Goal: Ask a question

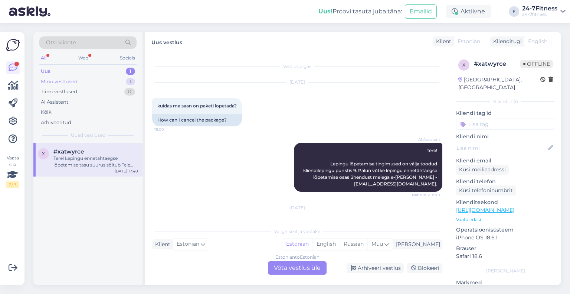
click at [76, 76] on div "Minu vestlused 1" at bounding box center [87, 81] width 97 height 10
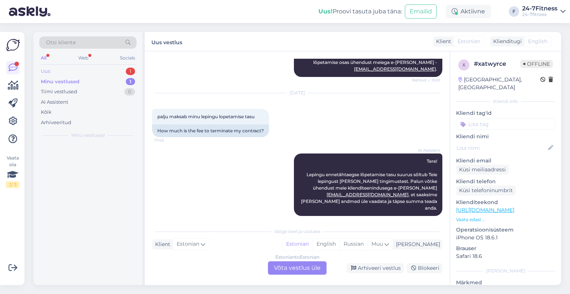
click at [76, 73] on div "Uus 1" at bounding box center [87, 71] width 97 height 10
click at [75, 81] on div "Minu vestlused" at bounding box center [59, 81] width 37 height 7
click at [73, 74] on div "Uus 1" at bounding box center [87, 71] width 97 height 10
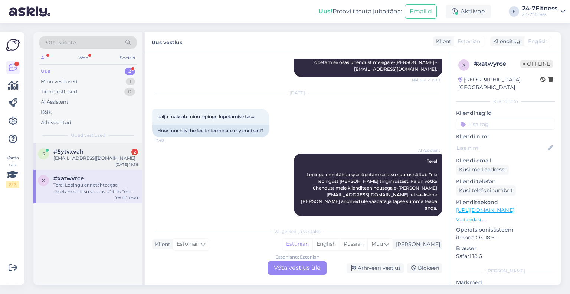
click at [85, 157] on div "[EMAIL_ADDRESS][DOMAIN_NAME]" at bounding box center [95, 158] width 85 height 7
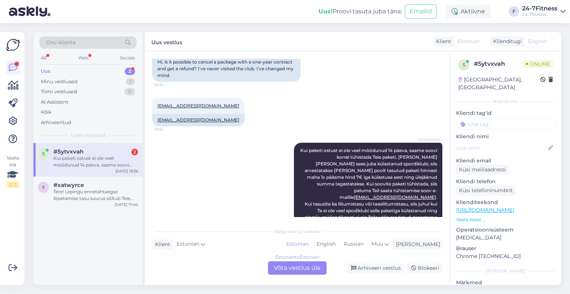
scroll to position [101, 0]
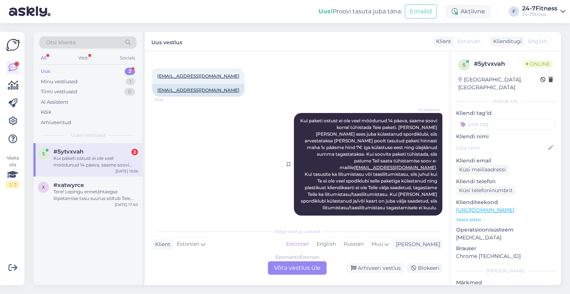
click at [327, 133] on span "Kui paketi ostust ei ole veel möödunud 14 päeva, saame soovi korral tühistada T…" at bounding box center [369, 164] width 138 height 92
click at [333, 164] on div "AI Assistent Kui paketi ostust ei ole veel möödunud 14 päeva, saame soovi korra…" at bounding box center [368, 164] width 148 height 102
click at [104, 164] on div "Kui paketi ostust ei ole veel möödunud 14 päeva, saame soovi korral tühistada T…" at bounding box center [95, 161] width 85 height 13
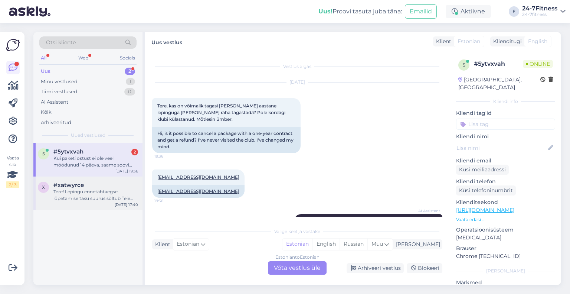
click at [84, 195] on div "Tere! Lepingu ennetähtaegse lõpetamise tasu suurus sõltub Teie lepingust [PERSO…" at bounding box center [95, 194] width 85 height 13
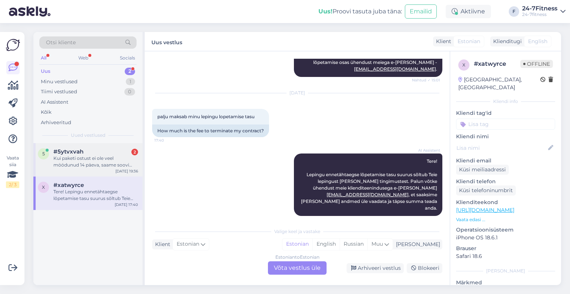
click at [77, 164] on div "Kui paketi ostust ei ole veel möödunud 14 päeva, saame soovi korral tühistada T…" at bounding box center [95, 161] width 85 height 13
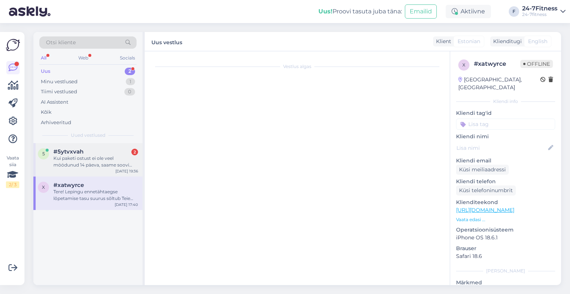
scroll to position [101, 0]
